Goal: Transaction & Acquisition: Purchase product/service

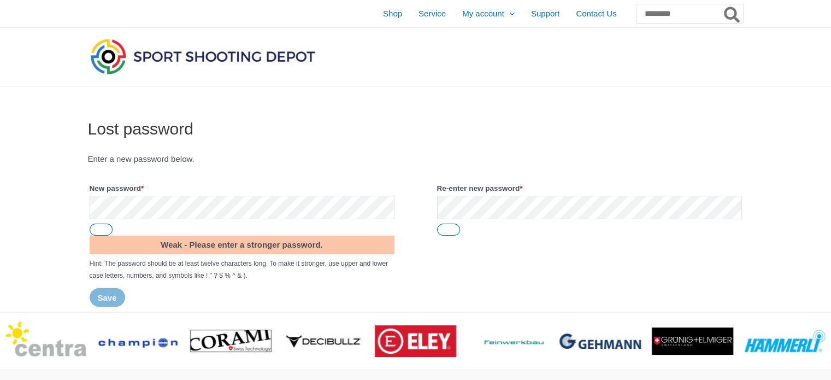
click at [299, 225] on p "New password * Required Weak - Please enter a stronger password. Hint: The pass…" at bounding box center [242, 231] width 308 height 104
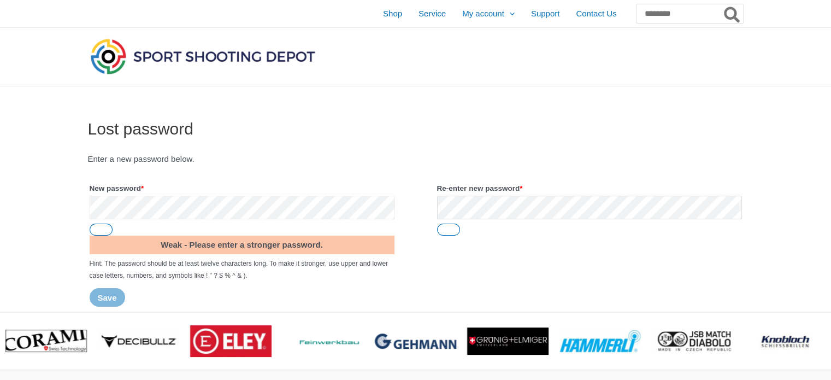
click at [0, 241] on div "Lost password Enter a new password below. New password * Required Weak - Please…" at bounding box center [415, 198] width 831 height 225
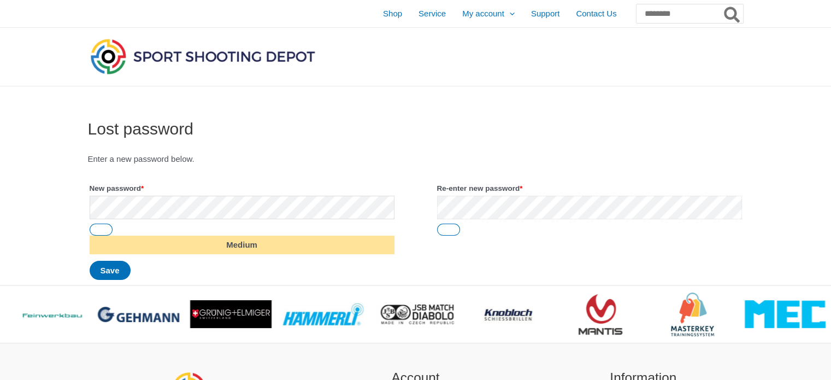
click at [191, 208] on form "Enter a new password below. New password * Required Medium Re-enter new passwor…" at bounding box center [416, 216] width 656 height 130
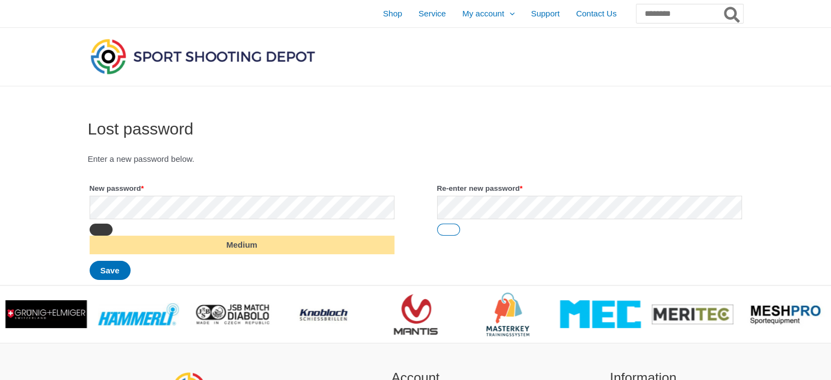
click at [94, 228] on button "Show password" at bounding box center [101, 229] width 23 height 12
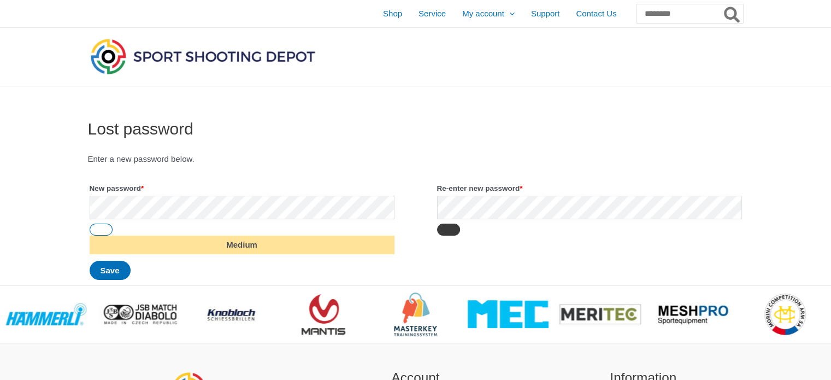
click at [455, 229] on button "Show password" at bounding box center [448, 229] width 23 height 12
click at [111, 268] on button "Save" at bounding box center [110, 270] width 41 height 19
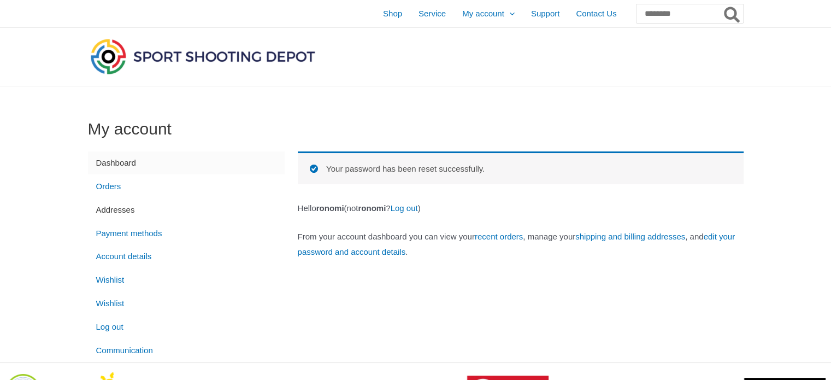
scroll to position [248, 0]
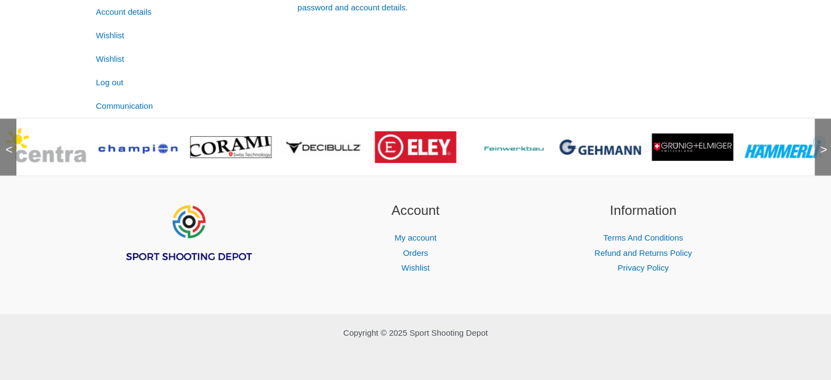
click at [692, 146] on img at bounding box center [692, 147] width 81 height 28
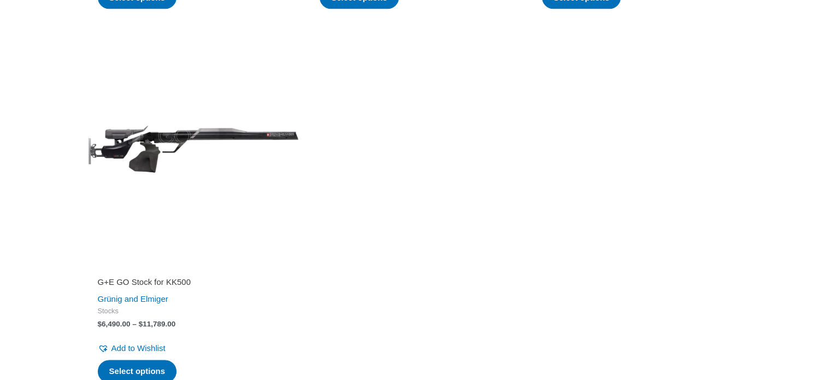
scroll to position [1635, 0]
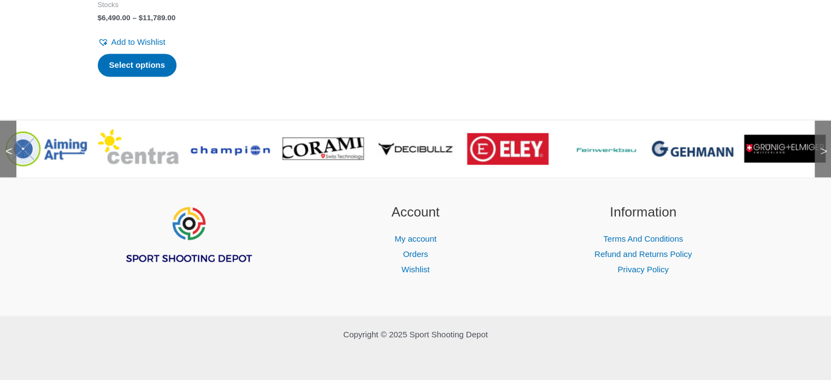
click at [820, 147] on div ">" at bounding box center [823, 148] width 16 height 57
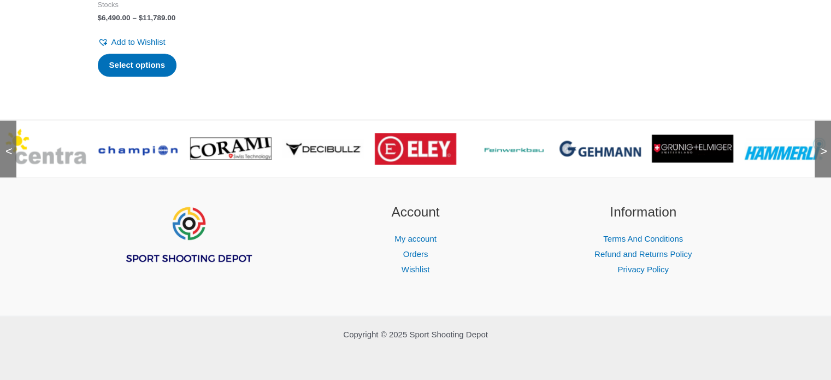
click at [820, 146] on span ">" at bounding box center [820, 140] width 11 height 11
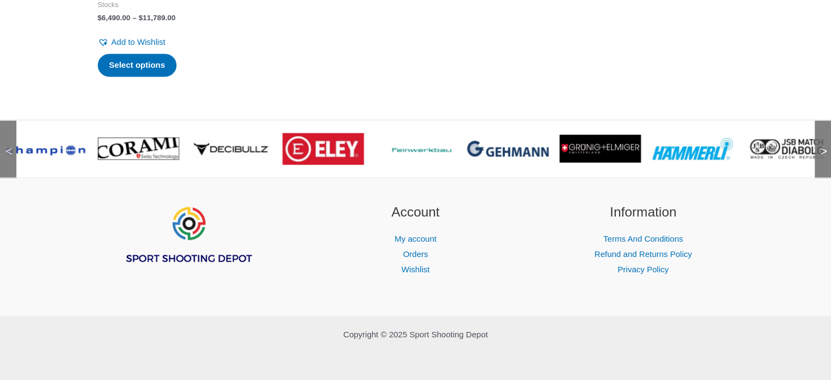
click at [820, 146] on span ">" at bounding box center [820, 140] width 11 height 11
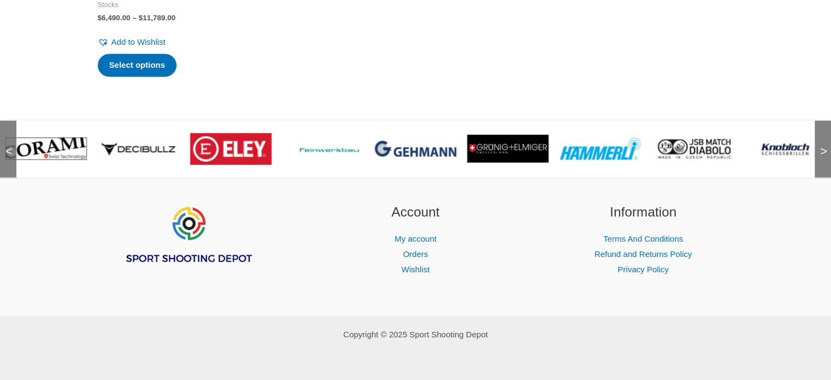
click at [820, 147] on div ">" at bounding box center [823, 148] width 16 height 57
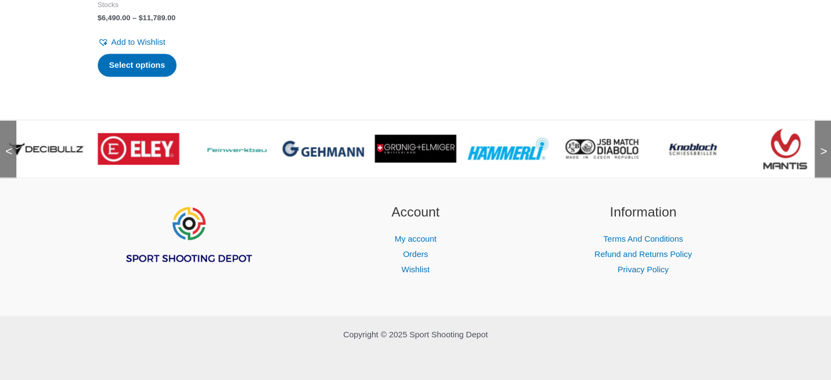
click at [820, 147] on div ">" at bounding box center [823, 148] width 16 height 57
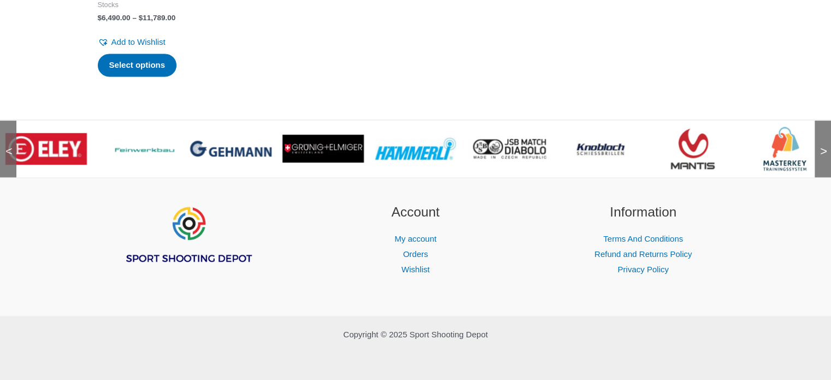
click at [530, 150] on img at bounding box center [507, 148] width 81 height 21
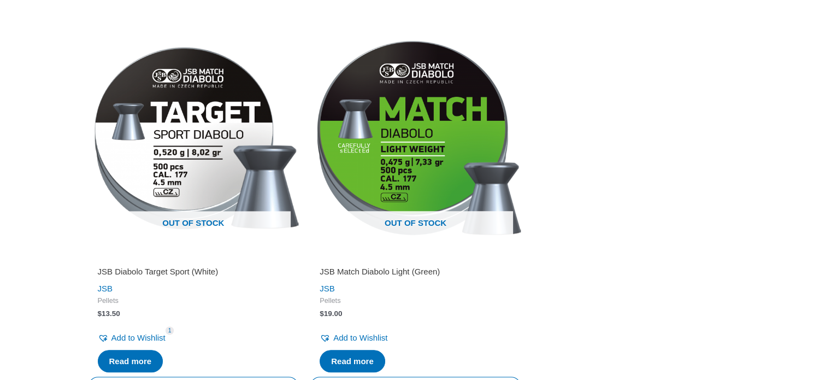
scroll to position [1145, 0]
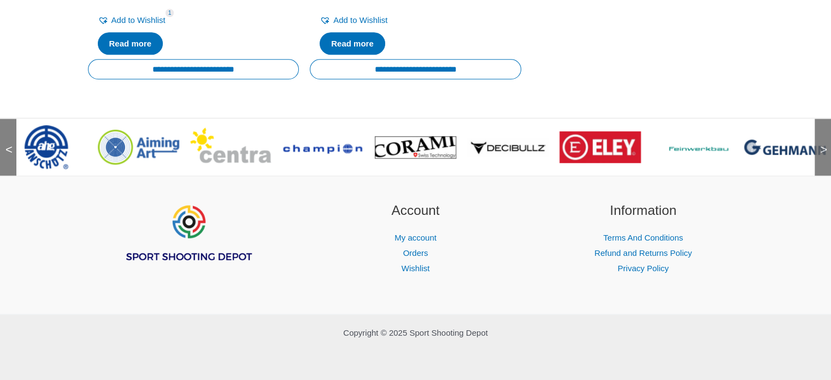
click at [822, 144] on span ">" at bounding box center [820, 138] width 11 height 11
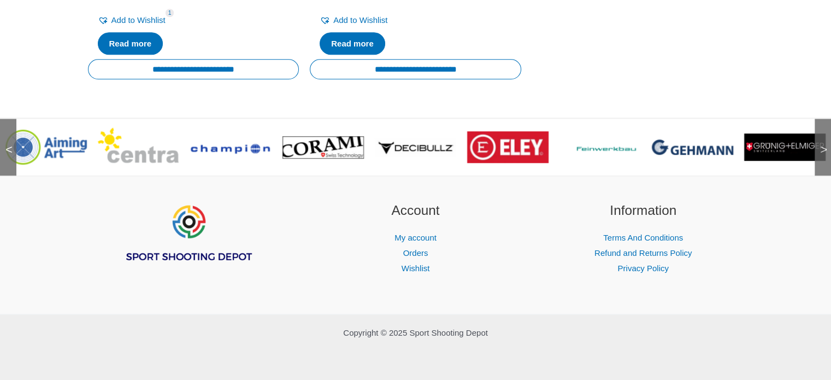
click at [822, 144] on span ">" at bounding box center [820, 138] width 11 height 11
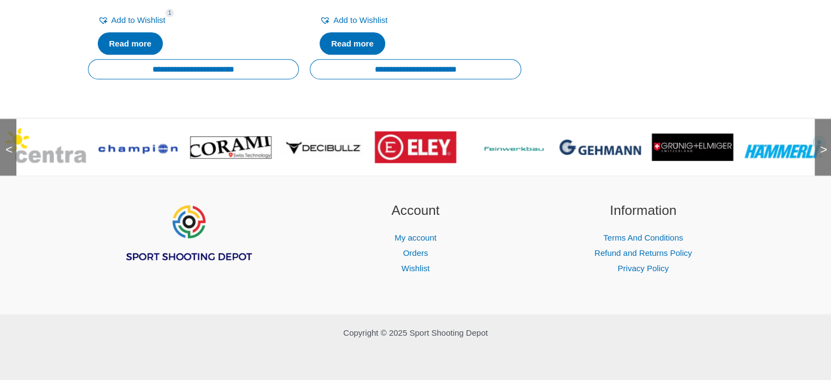
click at [822, 144] on span ">" at bounding box center [820, 138] width 11 height 11
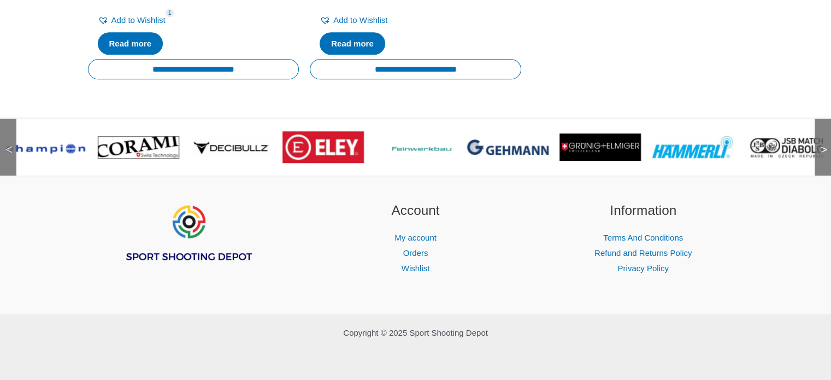
click at [822, 144] on span ">" at bounding box center [820, 138] width 11 height 11
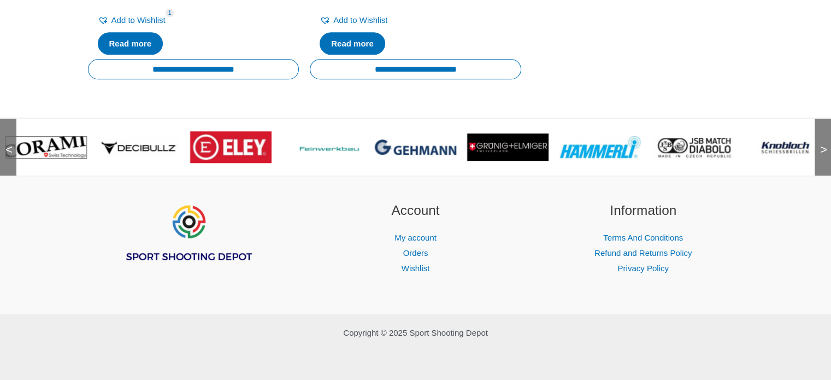
click at [822, 144] on span ">" at bounding box center [820, 138] width 11 height 11
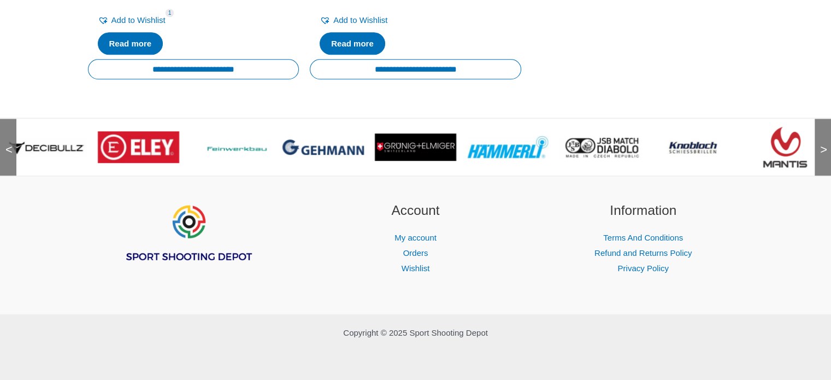
click at [822, 144] on span ">" at bounding box center [820, 138] width 11 height 11
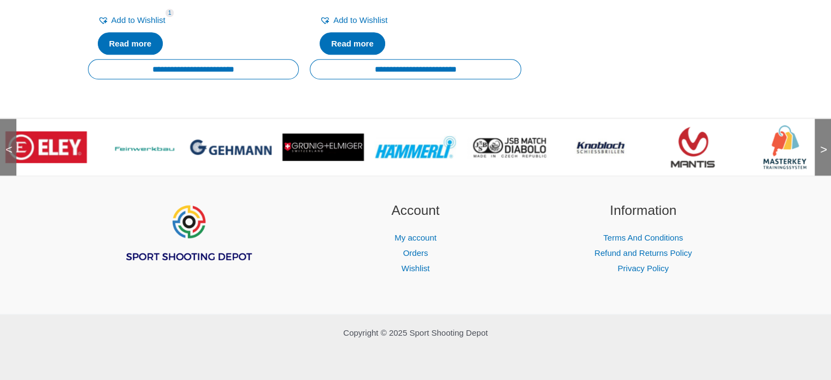
click at [822, 144] on span ">" at bounding box center [820, 138] width 11 height 11
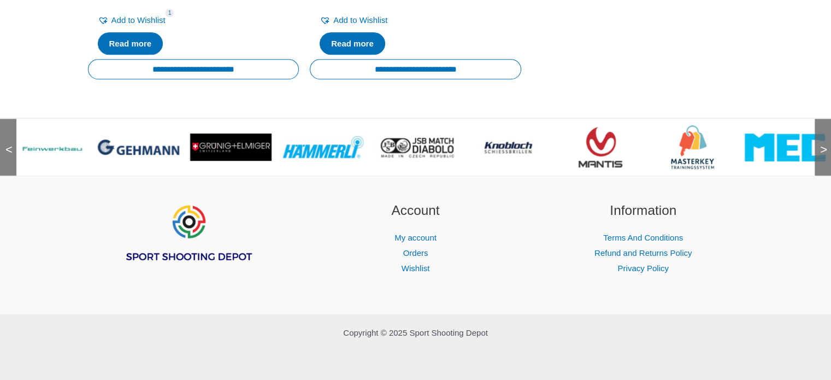
click at [822, 144] on span ">" at bounding box center [820, 138] width 11 height 11
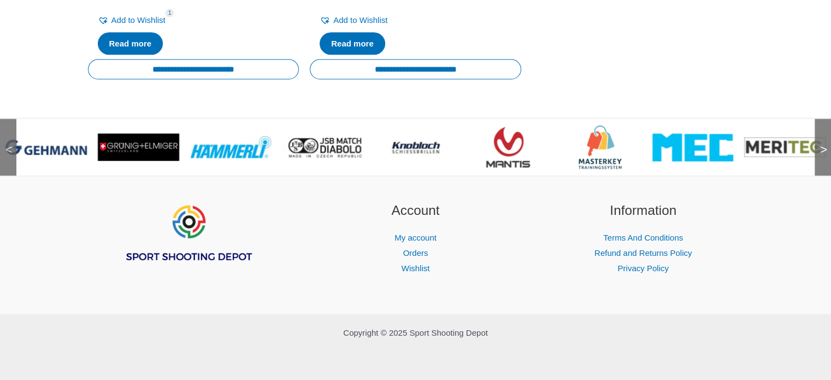
click at [822, 144] on span ">" at bounding box center [820, 138] width 11 height 11
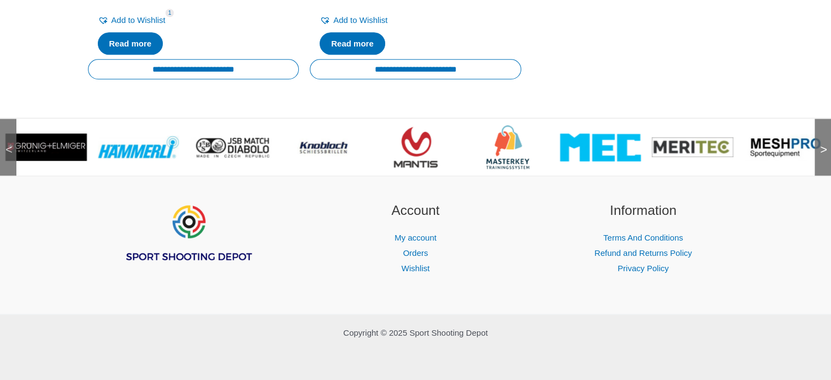
click at [240, 146] on img at bounding box center [230, 147] width 81 height 21
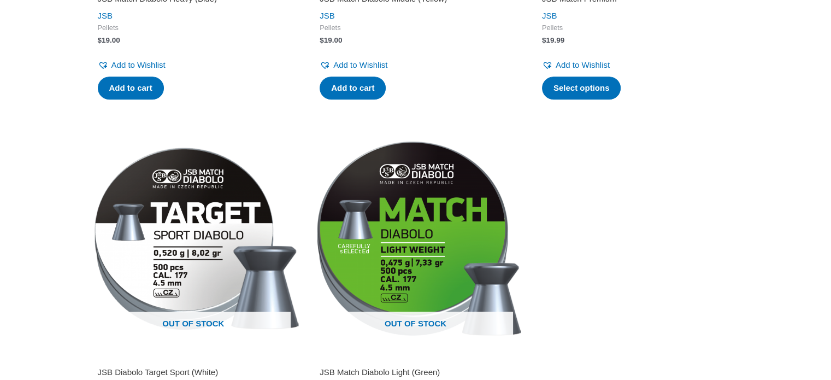
scroll to position [997, 0]
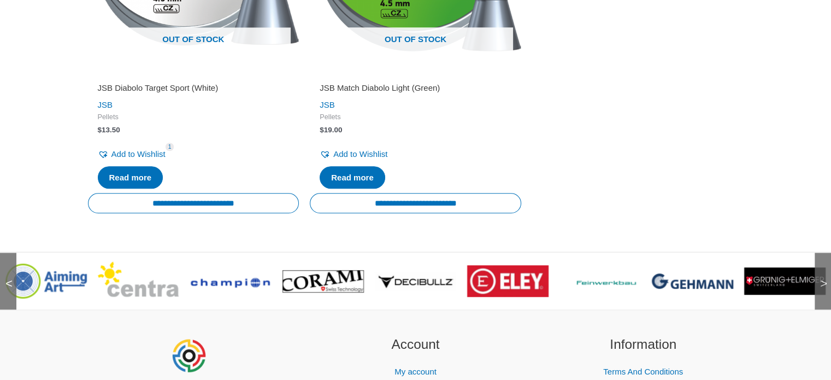
click at [822, 278] on span ">" at bounding box center [820, 272] width 11 height 11
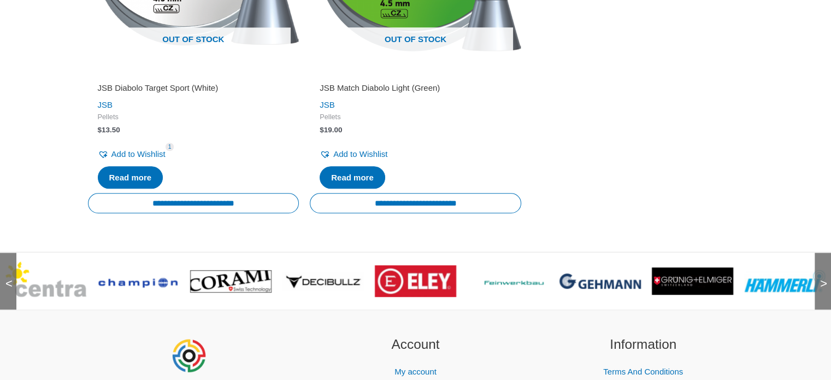
click at [822, 278] on span ">" at bounding box center [820, 272] width 11 height 11
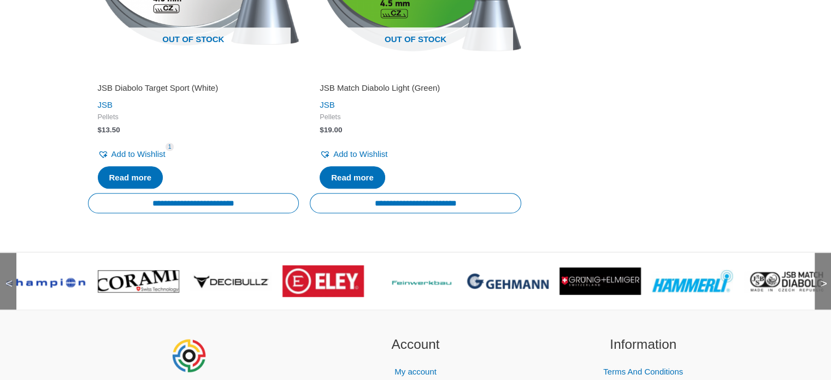
click at [821, 278] on span ">" at bounding box center [820, 272] width 11 height 11
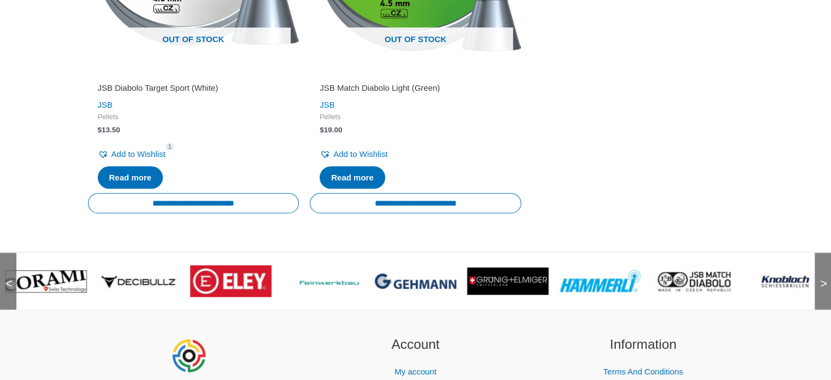
click at [821, 278] on span ">" at bounding box center [820, 272] width 11 height 11
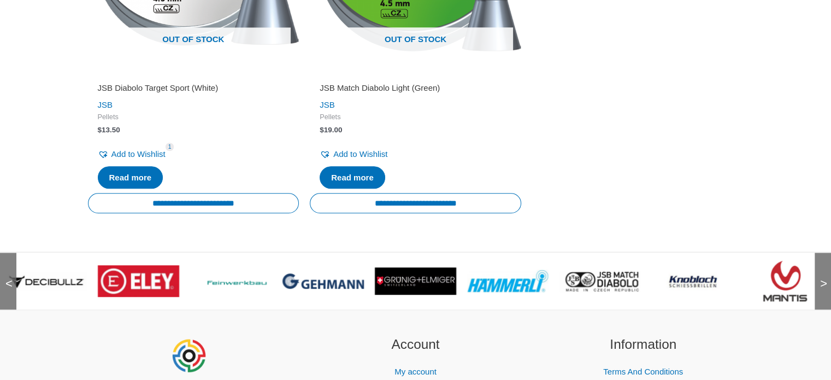
click at [820, 278] on span ">" at bounding box center [820, 272] width 11 height 11
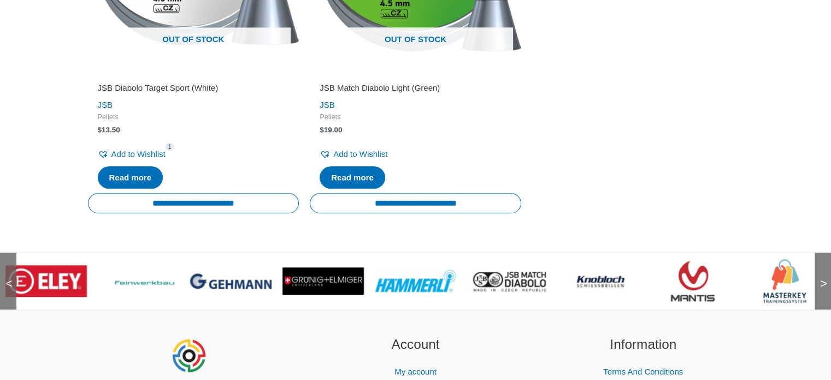
click at [820, 278] on span ">" at bounding box center [820, 272] width 11 height 11
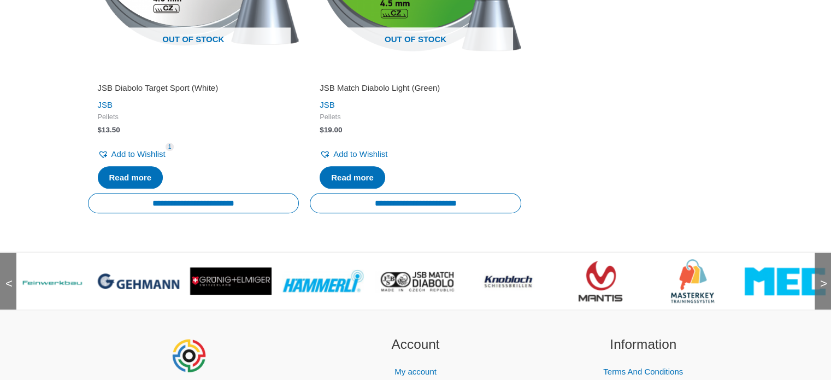
click at [820, 298] on div ">" at bounding box center [823, 280] width 16 height 57
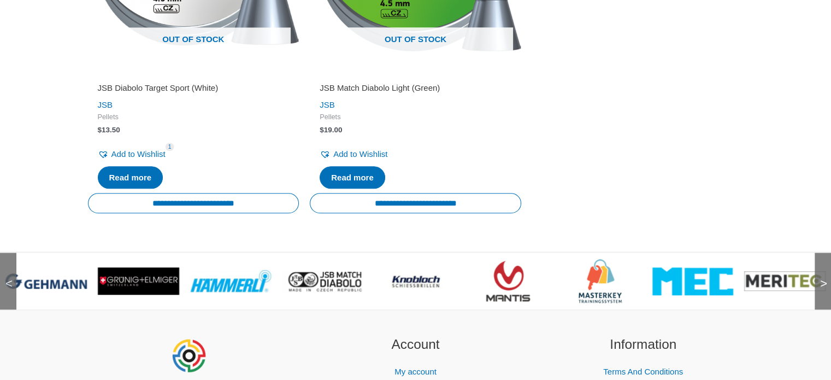
click at [820, 298] on div ">" at bounding box center [823, 280] width 16 height 57
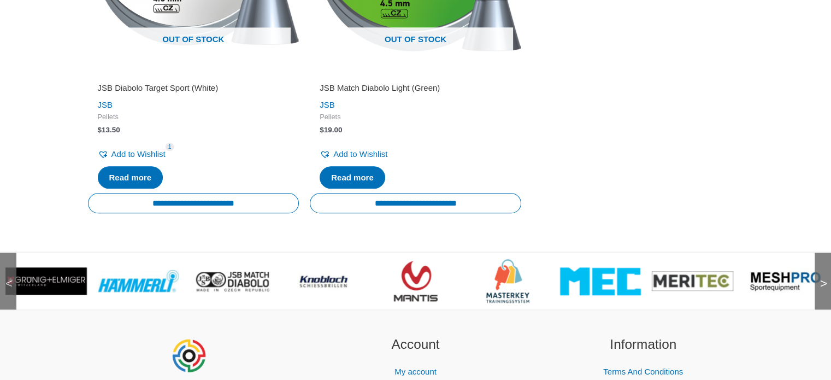
click at [820, 298] on div ">" at bounding box center [823, 280] width 16 height 57
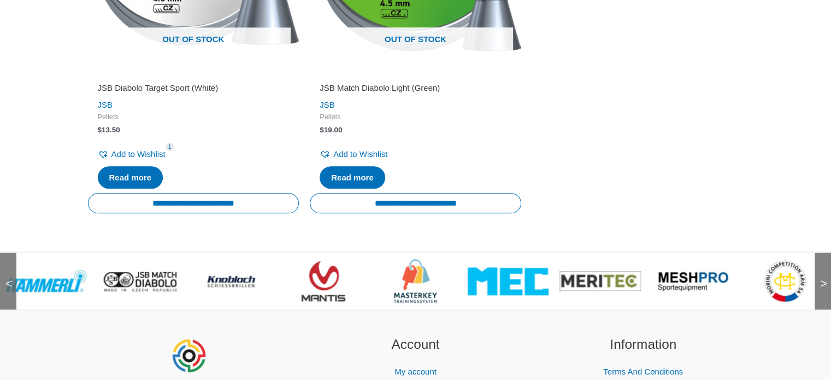
click at [415, 293] on img at bounding box center [415, 281] width 43 height 44
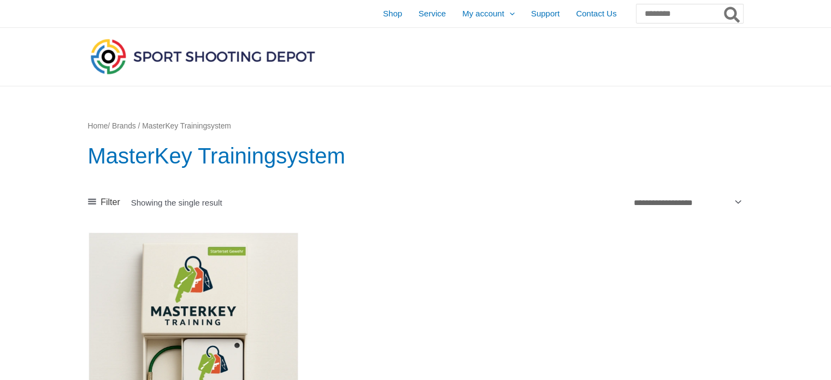
scroll to position [332, 0]
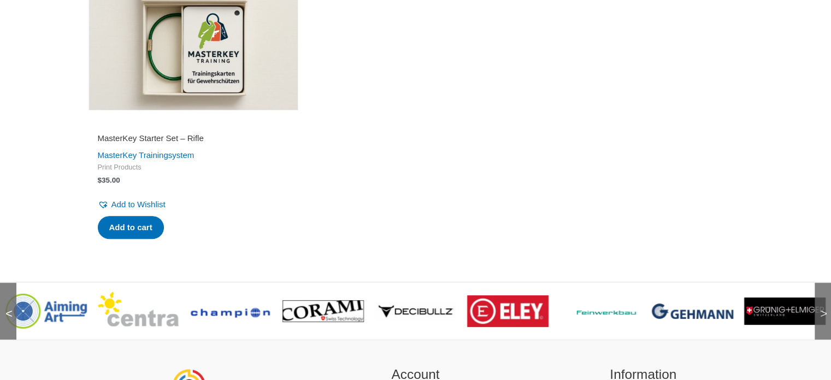
click at [824, 308] on span ">" at bounding box center [820, 302] width 11 height 11
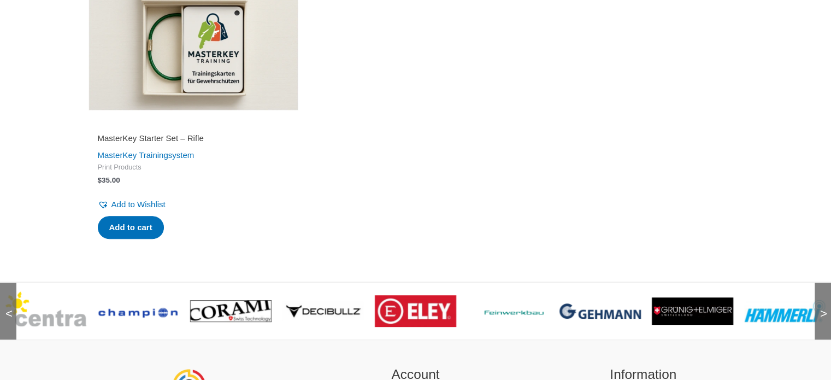
click at [825, 308] on span ">" at bounding box center [820, 302] width 11 height 11
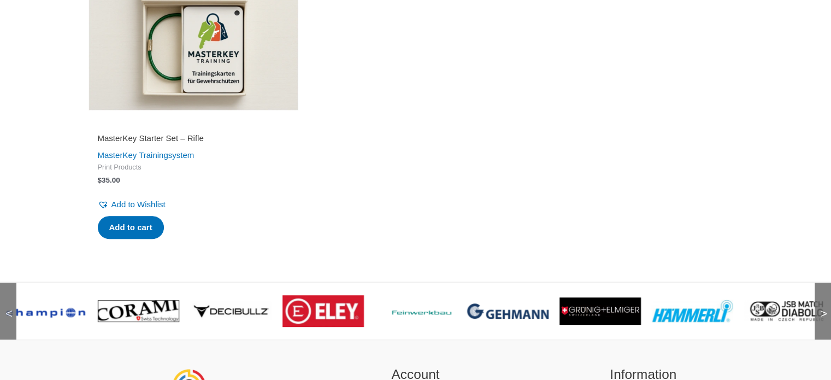
click at [825, 308] on span ">" at bounding box center [820, 302] width 11 height 11
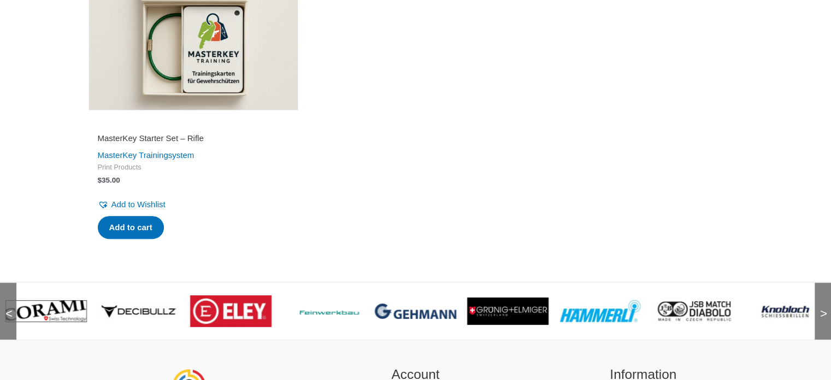
click at [825, 308] on span ">" at bounding box center [820, 302] width 11 height 11
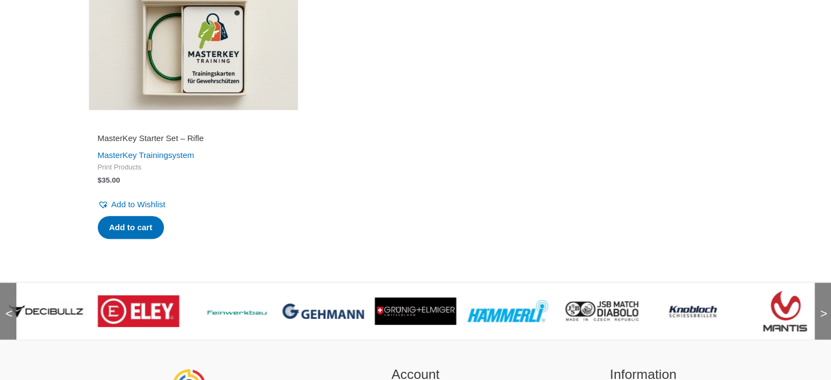
click at [825, 308] on span ">" at bounding box center [820, 302] width 11 height 11
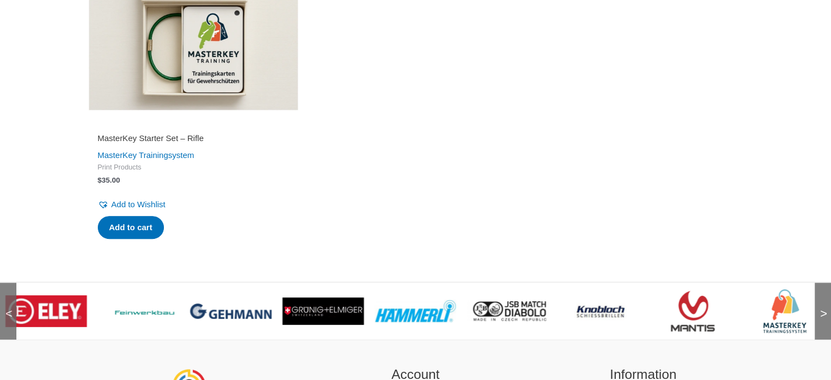
click at [824, 308] on span ">" at bounding box center [820, 302] width 11 height 11
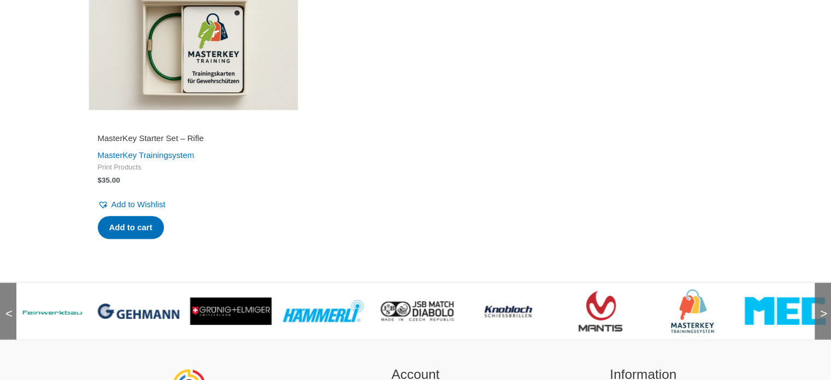
click at [824, 308] on span ">" at bounding box center [820, 302] width 11 height 11
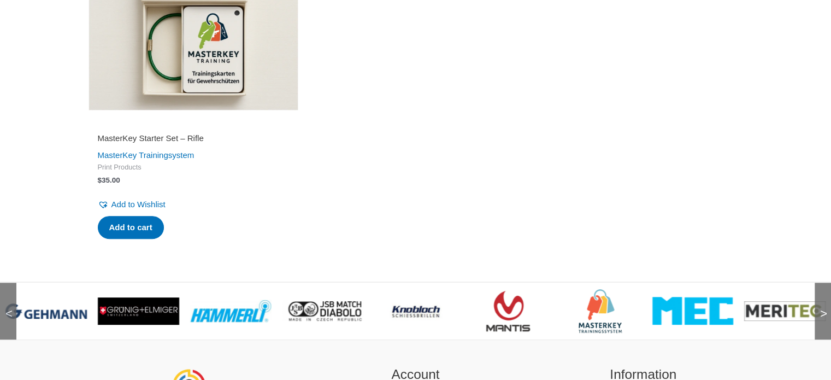
click at [824, 306] on span ">" at bounding box center [820, 302] width 11 height 11
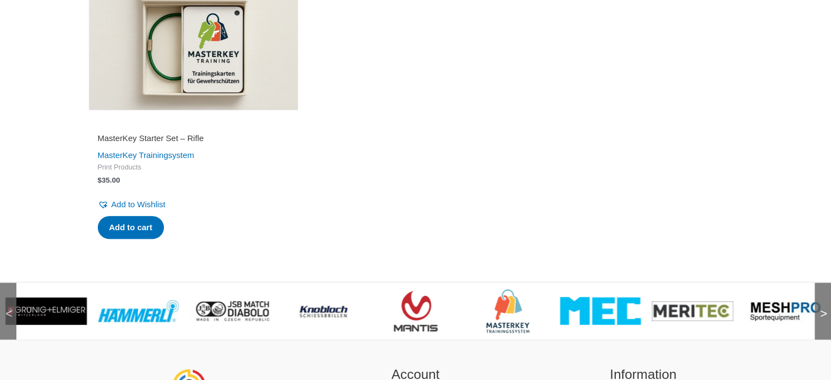
click at [823, 305] on span ">" at bounding box center [820, 302] width 11 height 11
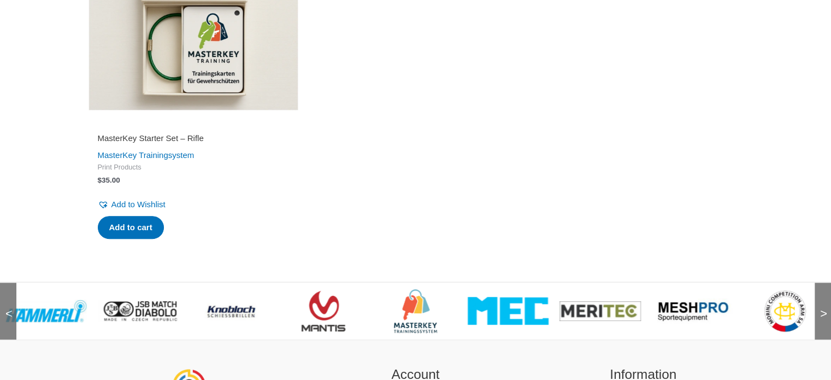
click at [823, 305] on span ">" at bounding box center [820, 302] width 11 height 11
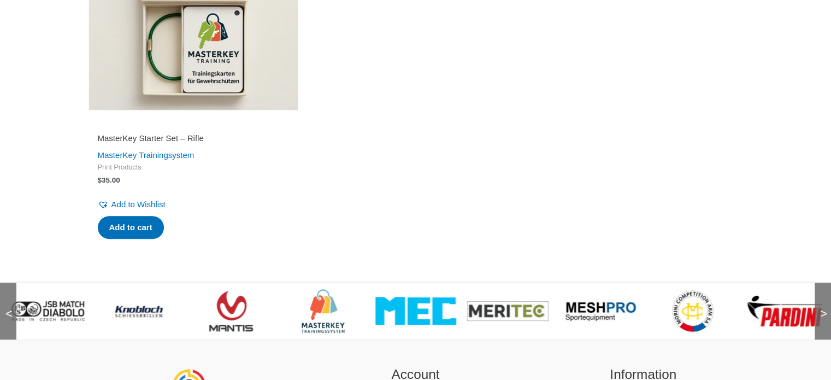
click at [823, 305] on span ">" at bounding box center [820, 302] width 11 height 11
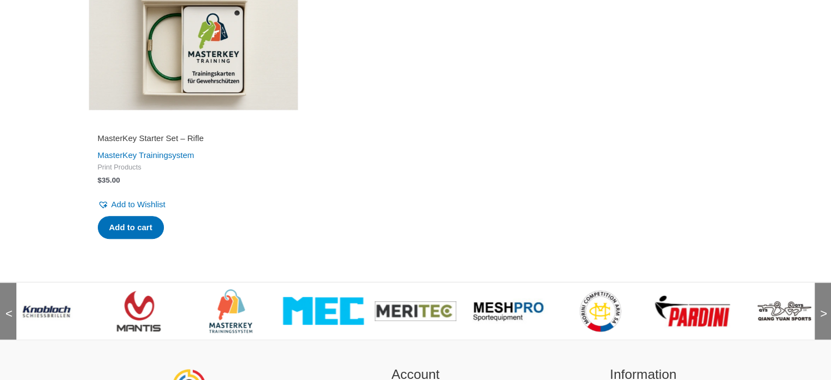
click at [309, 319] on img at bounding box center [323, 311] width 81 height 28
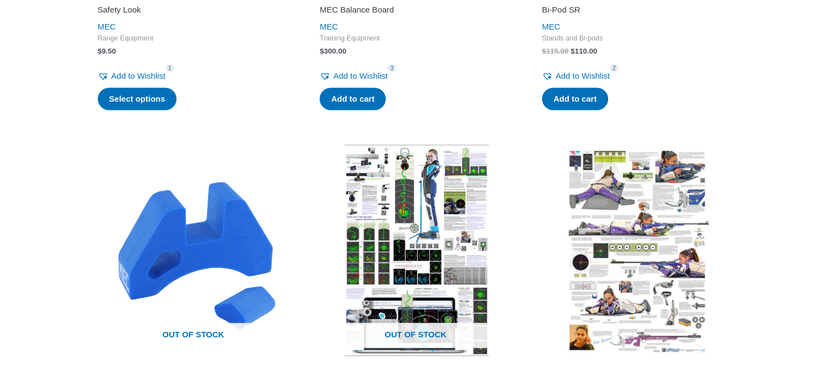
scroll to position [1994, 0]
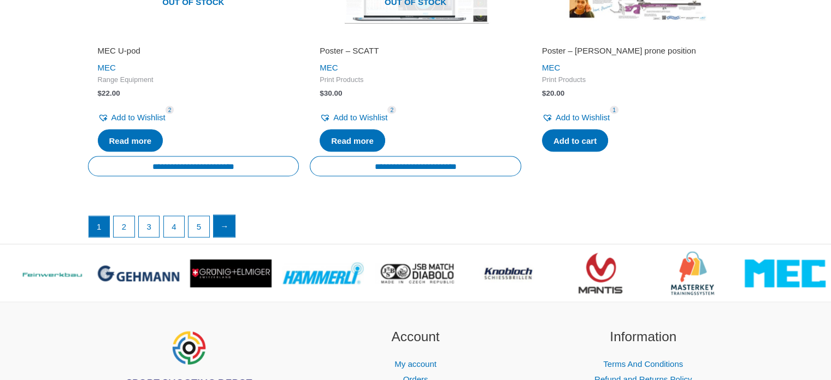
click at [226, 237] on link "→" at bounding box center [225, 226] width 22 height 22
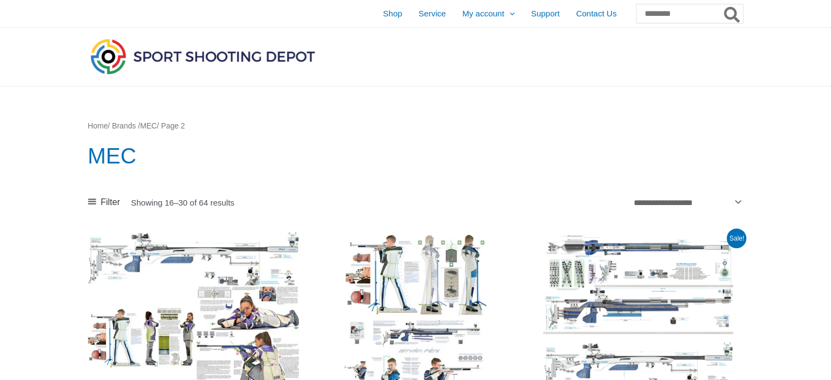
scroll to position [664, 0]
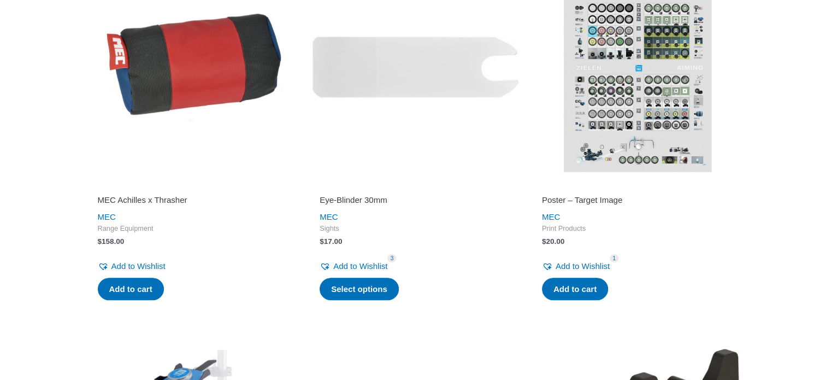
click at [168, 46] on img at bounding box center [193, 66] width 211 height 211
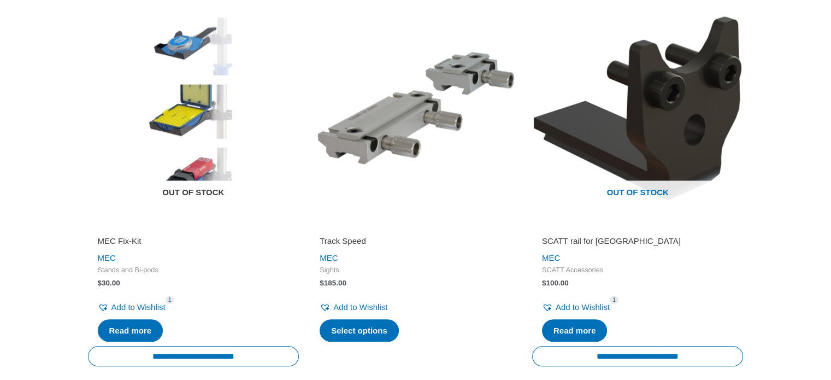
click at [184, 116] on img at bounding box center [193, 107] width 211 height 211
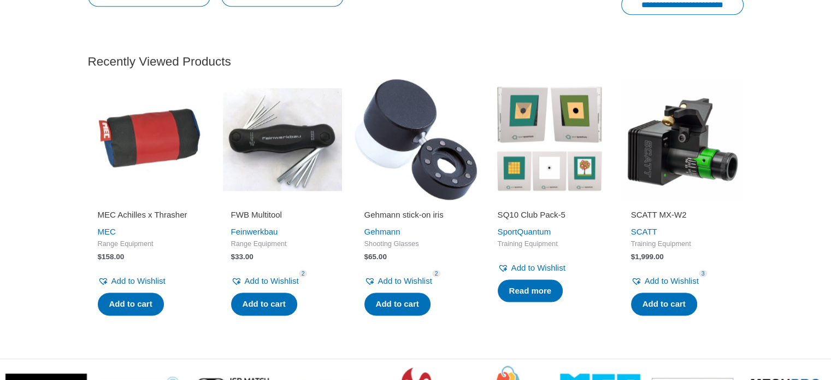
scroll to position [1718, 0]
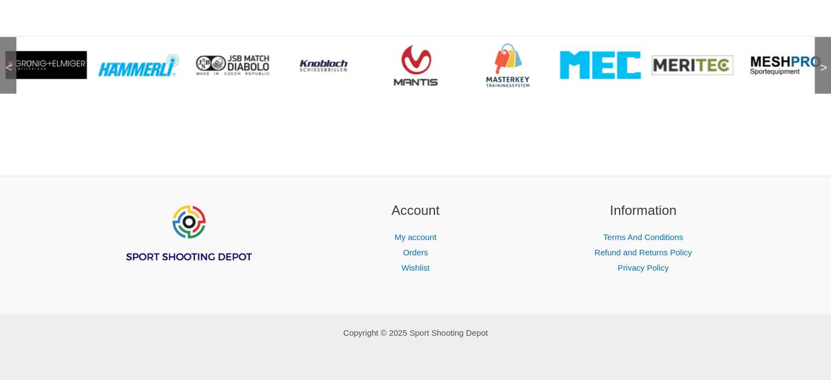
click at [152, 74] on img at bounding box center [138, 65] width 81 height 23
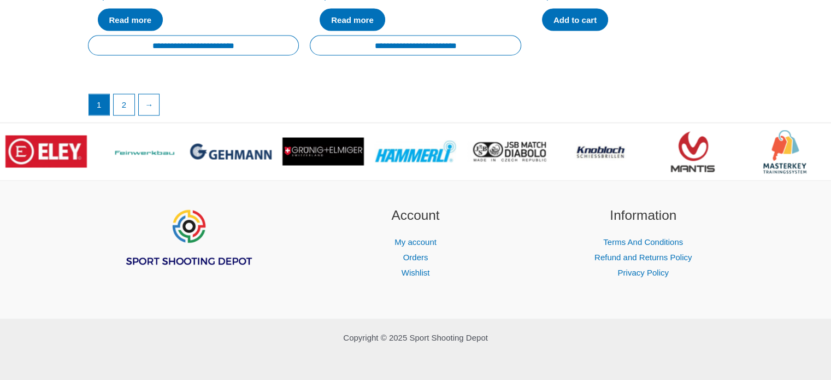
scroll to position [2161, 0]
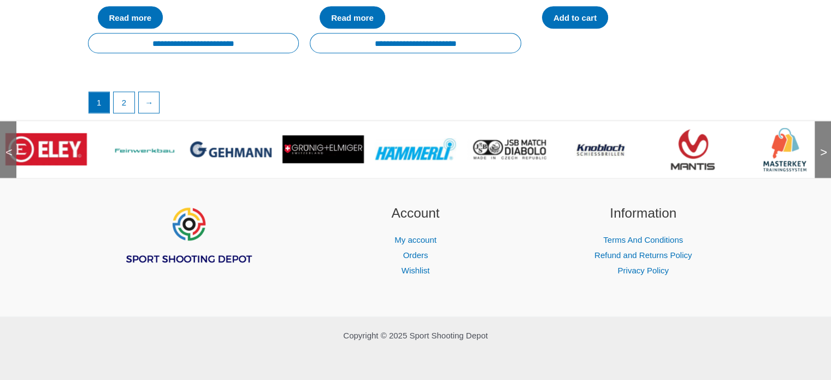
click at [620, 140] on img at bounding box center [601, 150] width 66 height 44
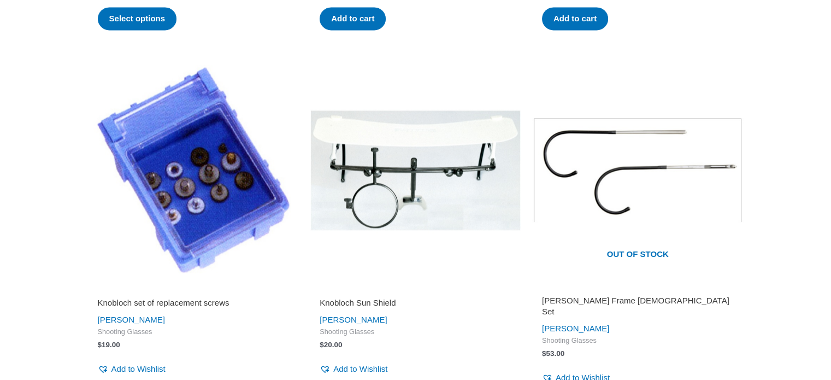
scroll to position [2017, 0]
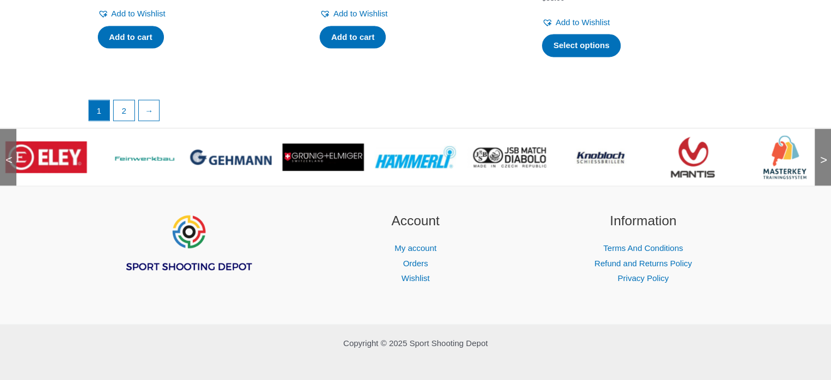
click at [155, 151] on img at bounding box center [138, 156] width 81 height 11
